Goal: Information Seeking & Learning: Learn about a topic

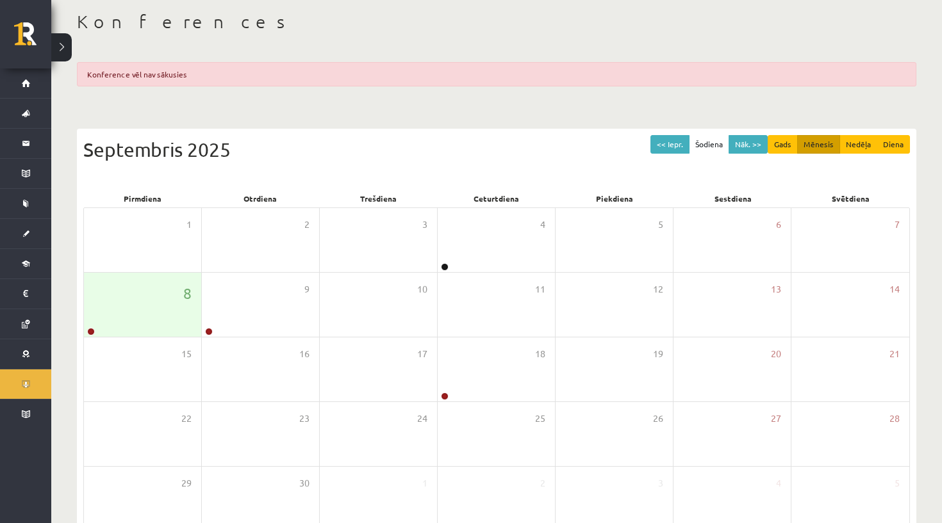
scroll to position [64, 0]
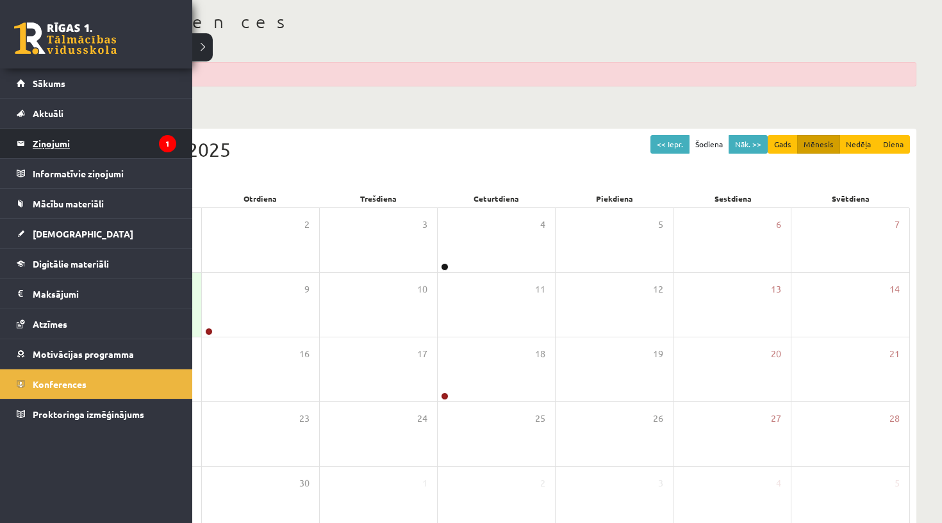
click at [43, 138] on legend "Ziņojumi 1" at bounding box center [105, 143] width 144 height 29
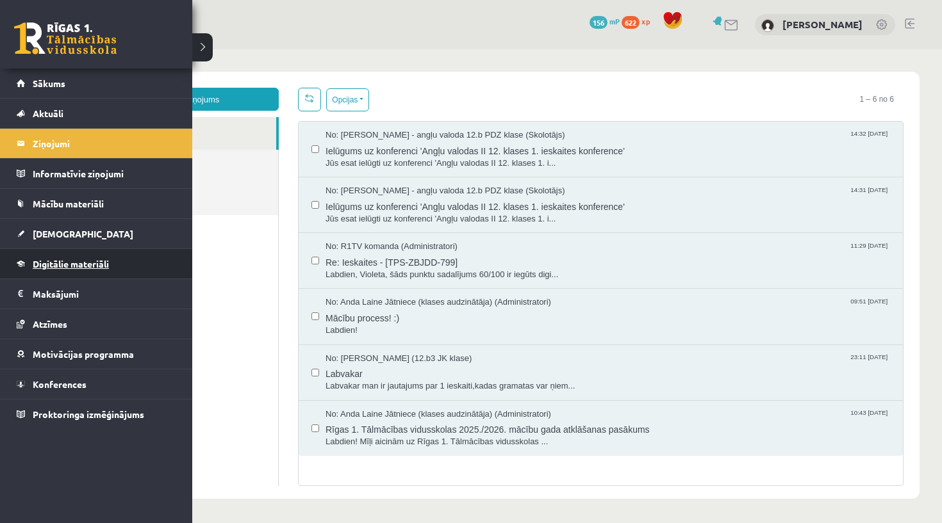
click at [77, 261] on span "Digitālie materiāli" at bounding box center [71, 264] width 76 height 12
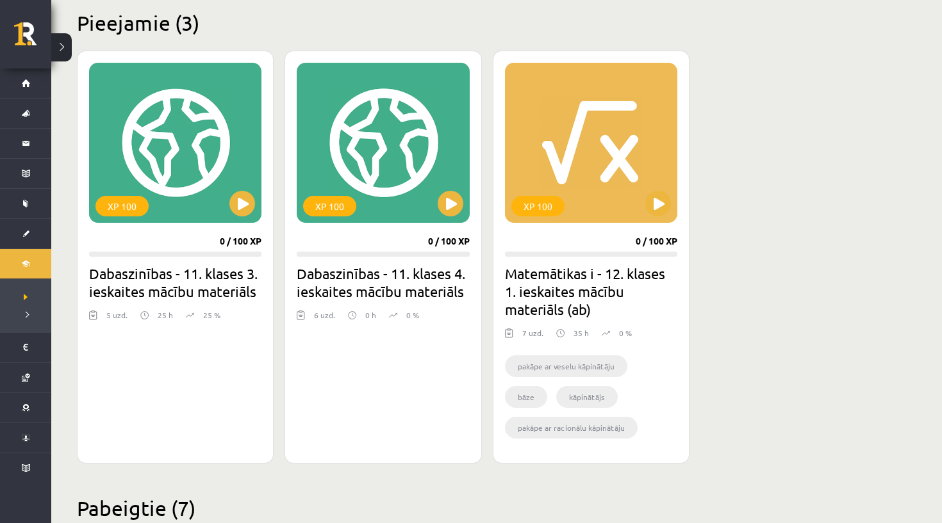
scroll to position [31, 0]
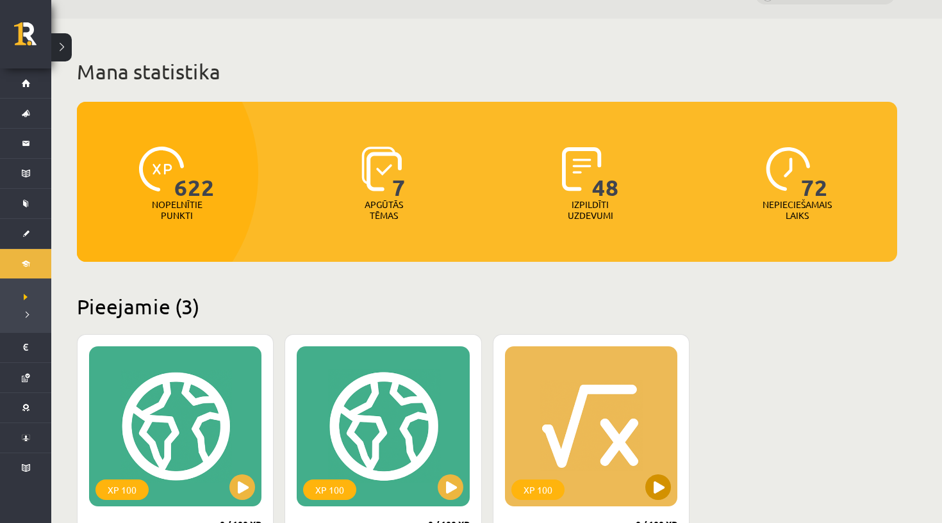
click at [597, 426] on div "XP 100" at bounding box center [591, 427] width 172 height 160
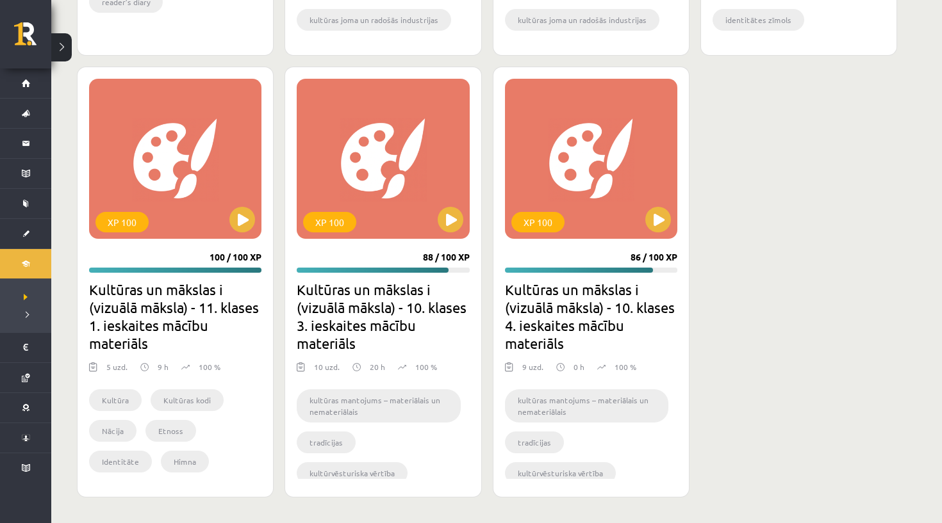
scroll to position [1226, 0]
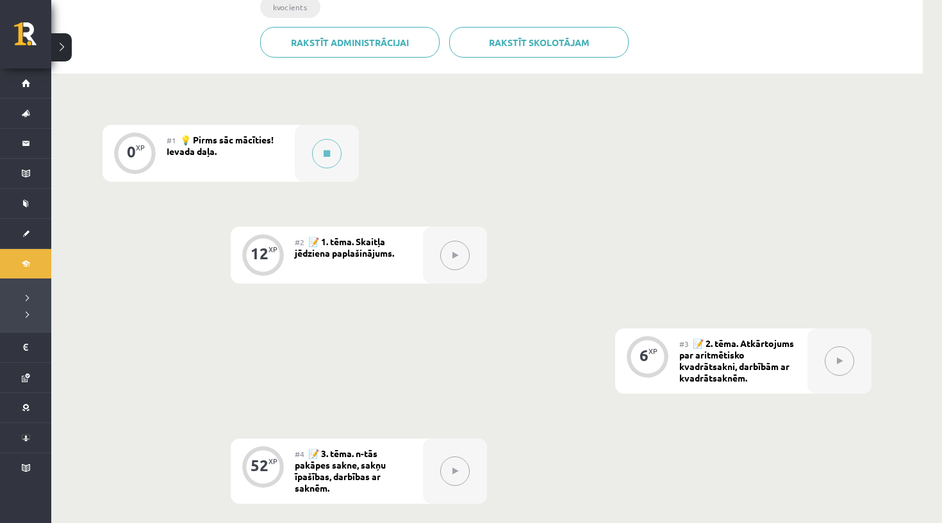
scroll to position [304, 0]
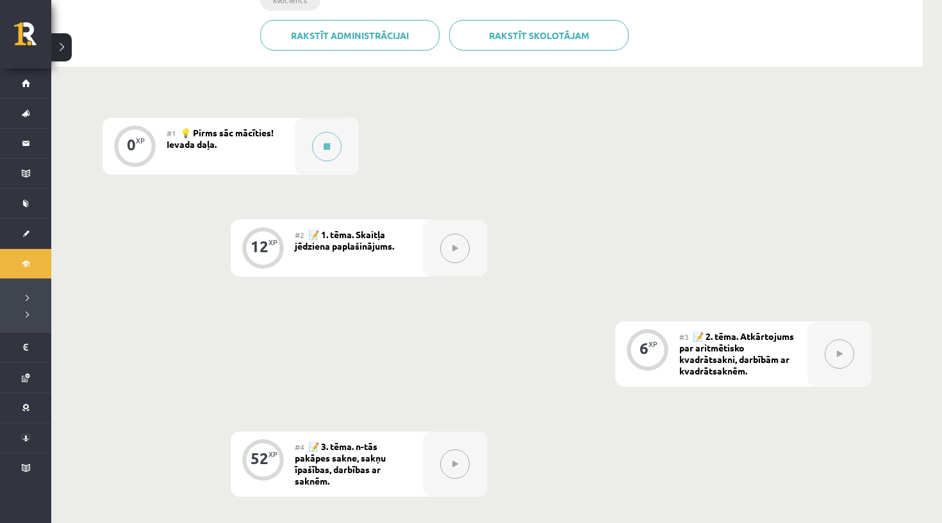
click at [453, 248] on icon at bounding box center [455, 249] width 6 height 8
click at [321, 145] on button at bounding box center [326, 146] width 29 height 29
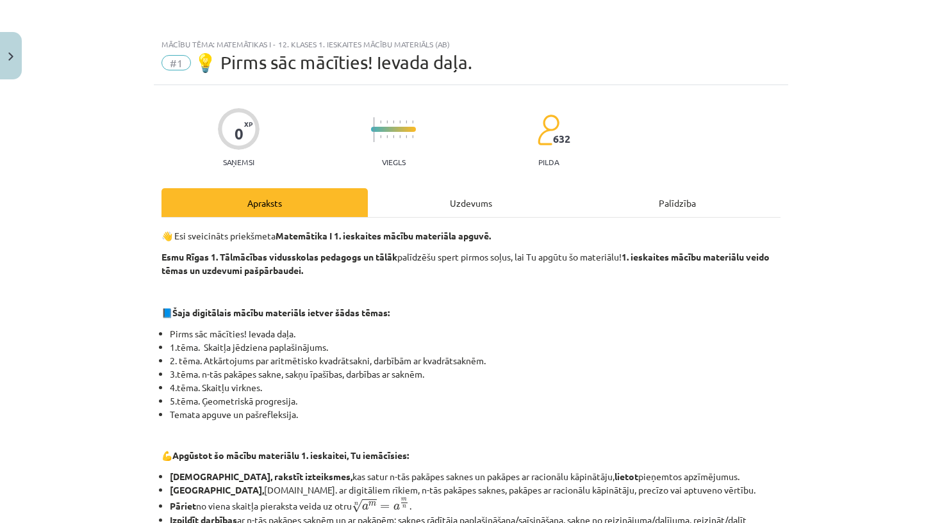
scroll to position [0, 0]
drag, startPoint x: 372, startPoint y: 126, endPoint x: 418, endPoint y: 138, distance: 47.1
click at [418, 138] on div "0 XP Saņemsi Viegls 632 pilda" at bounding box center [470, 134] width 619 height 66
click at [465, 198] on div "Uzdevums" at bounding box center [471, 202] width 206 height 29
